Goal: Find contact information: Obtain details needed to contact an individual or organization

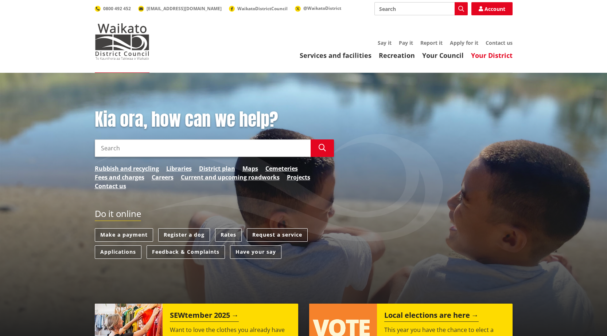
click at [494, 56] on link "Your District" at bounding box center [492, 55] width 42 height 9
click at [237, 6] on span "WaikatoDistrictCouncil" at bounding box center [262, 8] width 50 height 6
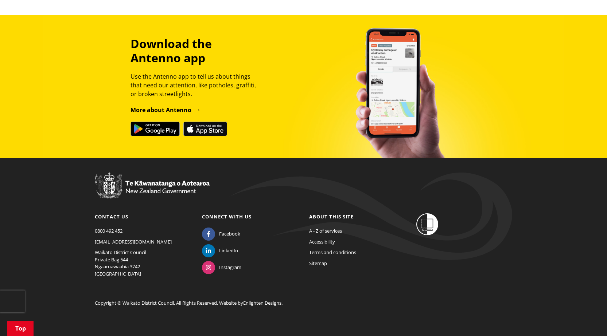
scroll to position [230, 0]
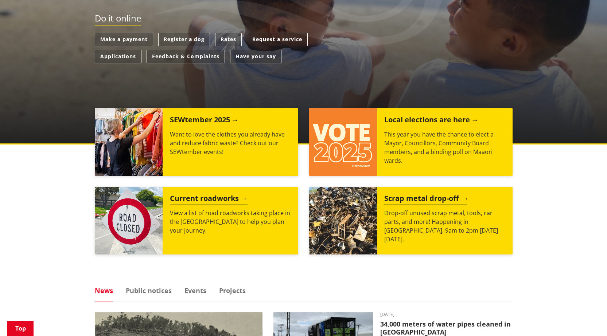
scroll to position [109, 0]
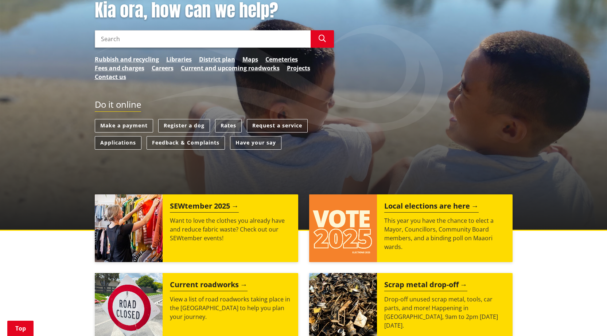
click at [117, 146] on link "Applications" at bounding box center [118, 142] width 47 height 13
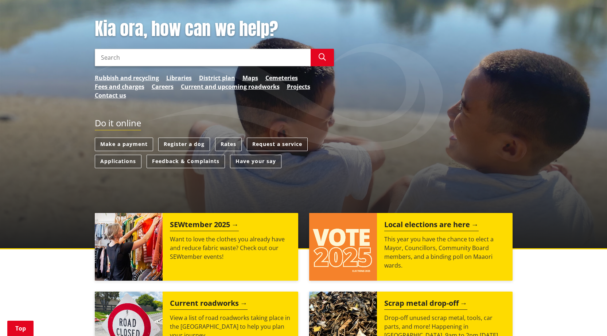
scroll to position [73, 0]
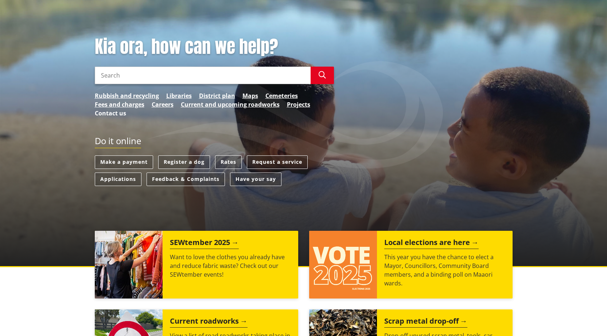
click at [114, 116] on link "Contact us" at bounding box center [110, 113] width 31 height 9
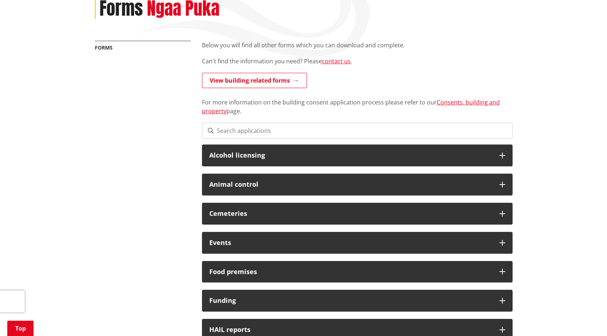
scroll to position [73, 0]
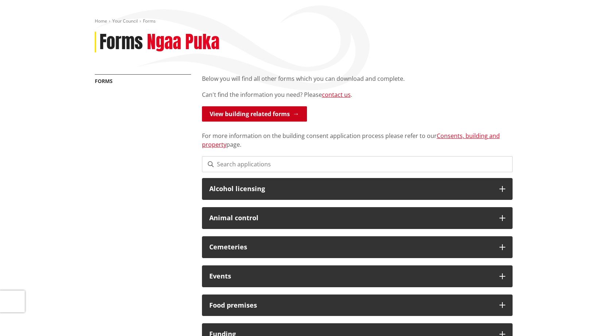
click at [290, 113] on link "View building related forms" at bounding box center [254, 113] width 105 height 15
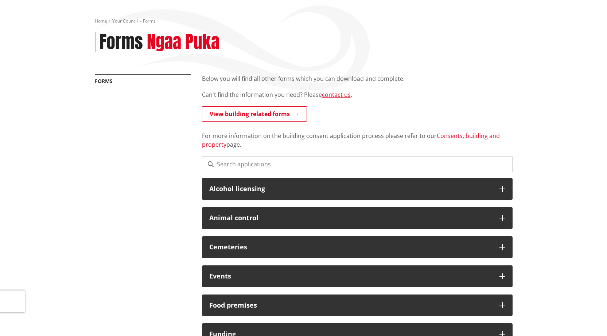
click at [480, 134] on link "Consents, building and property" at bounding box center [351, 140] width 298 height 17
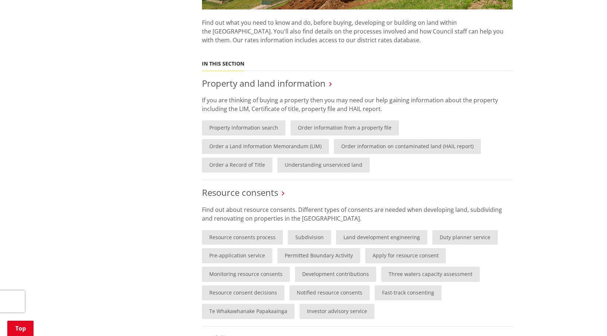
scroll to position [255, 0]
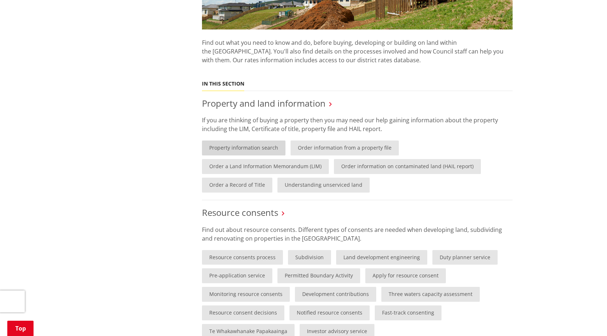
click at [250, 151] on link "Property information search" at bounding box center [243, 148] width 83 height 15
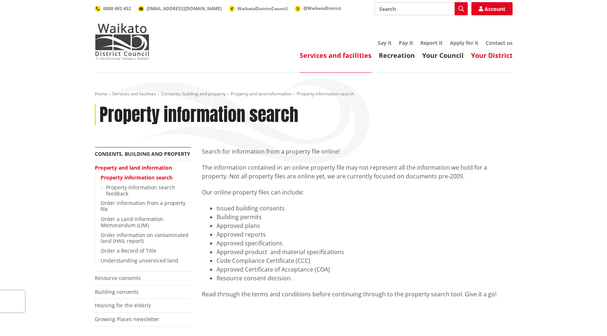
click at [492, 56] on link "Your District" at bounding box center [492, 55] width 42 height 9
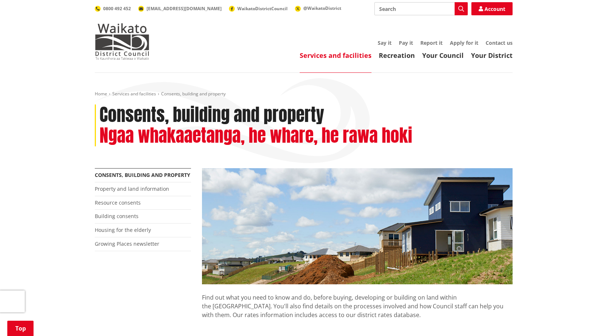
scroll to position [255, 0]
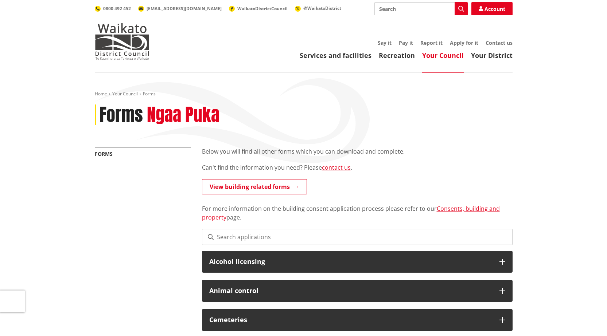
scroll to position [73, 0]
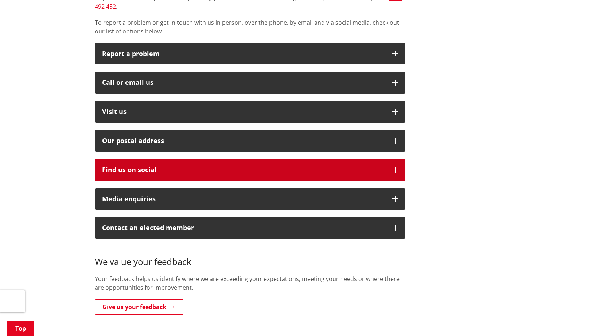
scroll to position [182, 0]
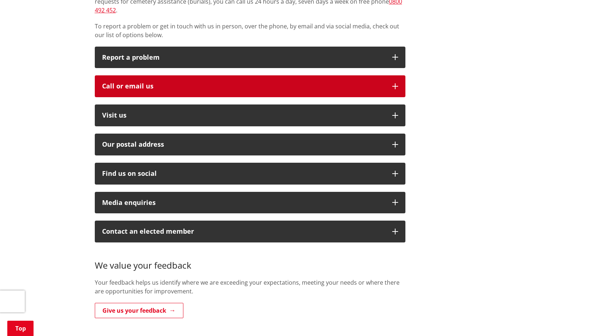
click at [238, 83] on button "Call or email us" at bounding box center [250, 86] width 311 height 22
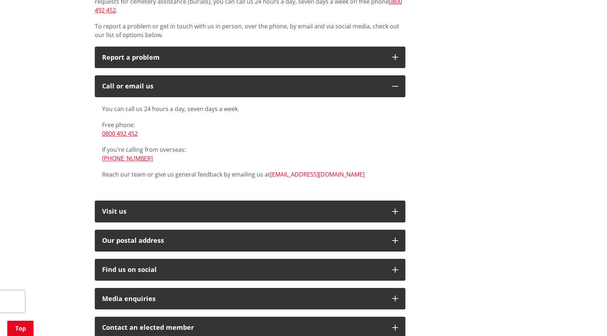
click at [286, 171] on link "[EMAIL_ADDRESS][DOMAIN_NAME]" at bounding box center [317, 175] width 94 height 8
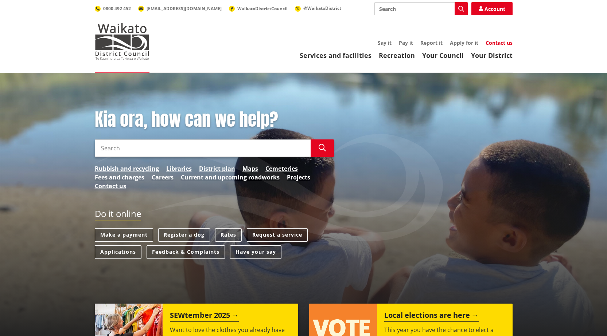
click at [498, 45] on link "Contact us" at bounding box center [498, 42] width 27 height 7
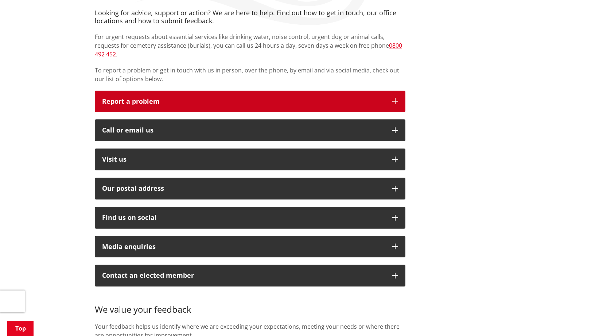
scroll to position [146, 0]
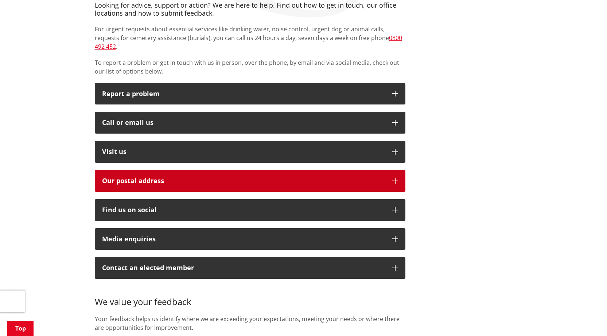
click at [379, 178] on h2 "Our postal address" at bounding box center [243, 181] width 283 height 7
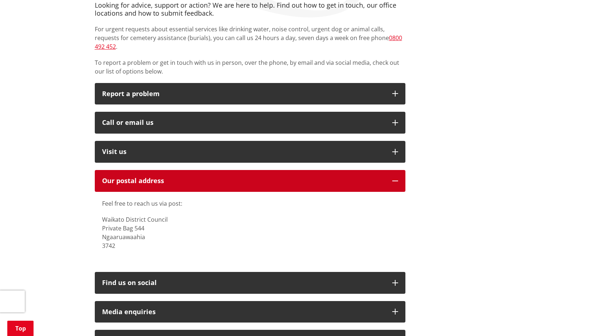
click at [379, 178] on h2 "Our postal address" at bounding box center [243, 181] width 283 height 7
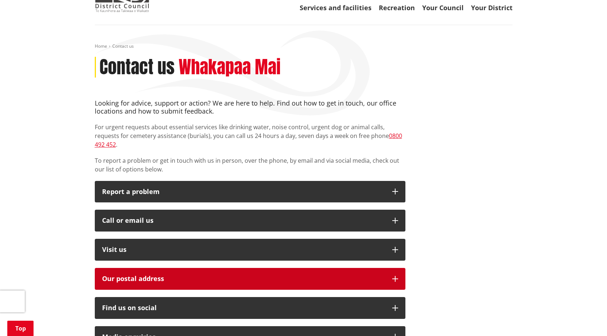
scroll to position [0, 0]
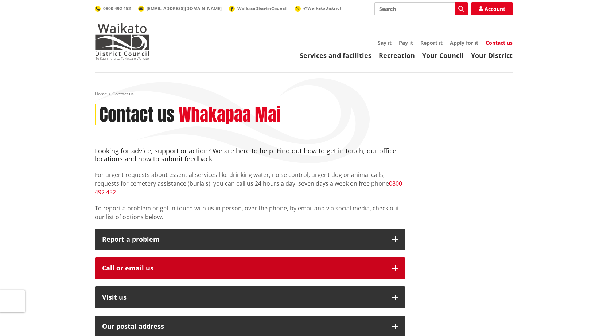
click at [116, 265] on div "Call or email us" at bounding box center [243, 268] width 283 height 7
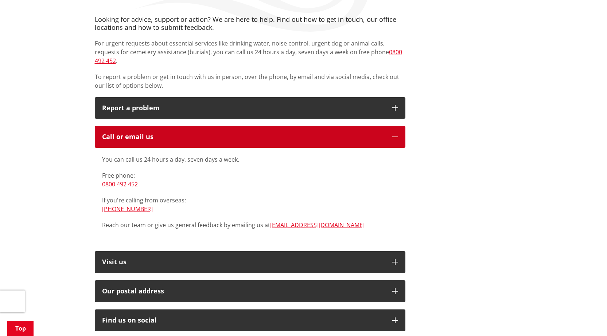
scroll to position [146, 0]
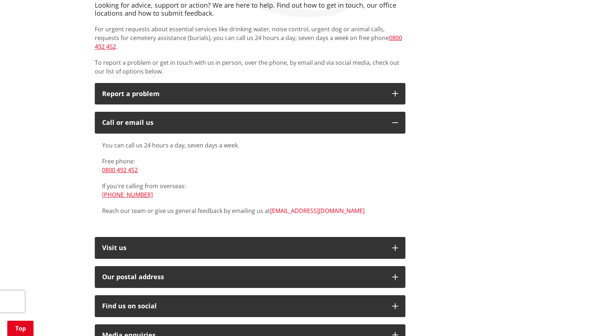
click at [304, 207] on link "[EMAIL_ADDRESS][DOMAIN_NAME]" at bounding box center [317, 211] width 94 height 8
